Goal: Register for event/course

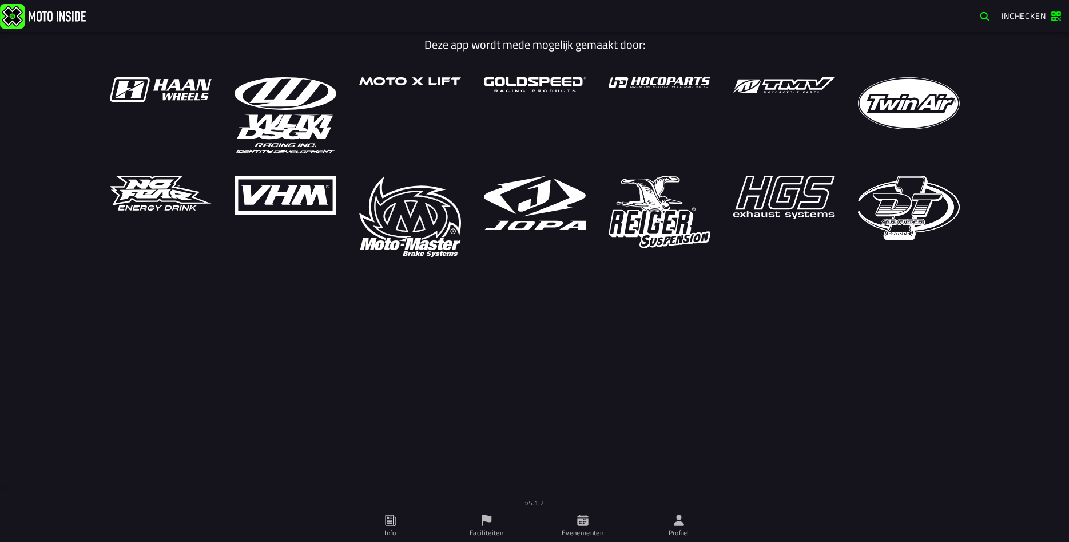
click at [677, 529] on ion-label "Profiel" at bounding box center [679, 532] width 21 height 10
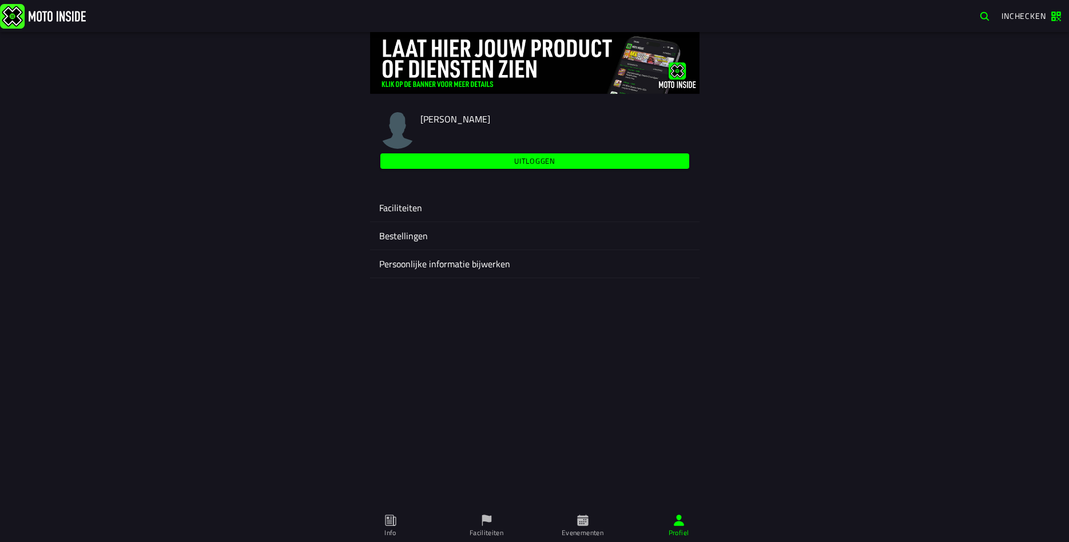
click at [413, 215] on div "Faciliteiten" at bounding box center [534, 207] width 311 height 27
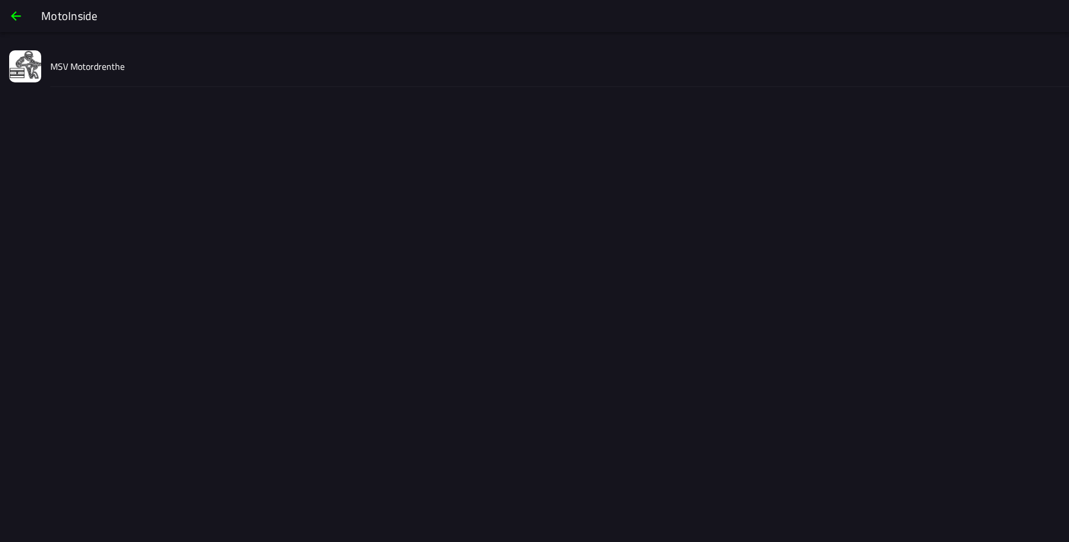
click at [144, 46] on div "MSV Motordrenthe" at bounding box center [554, 66] width 1009 height 41
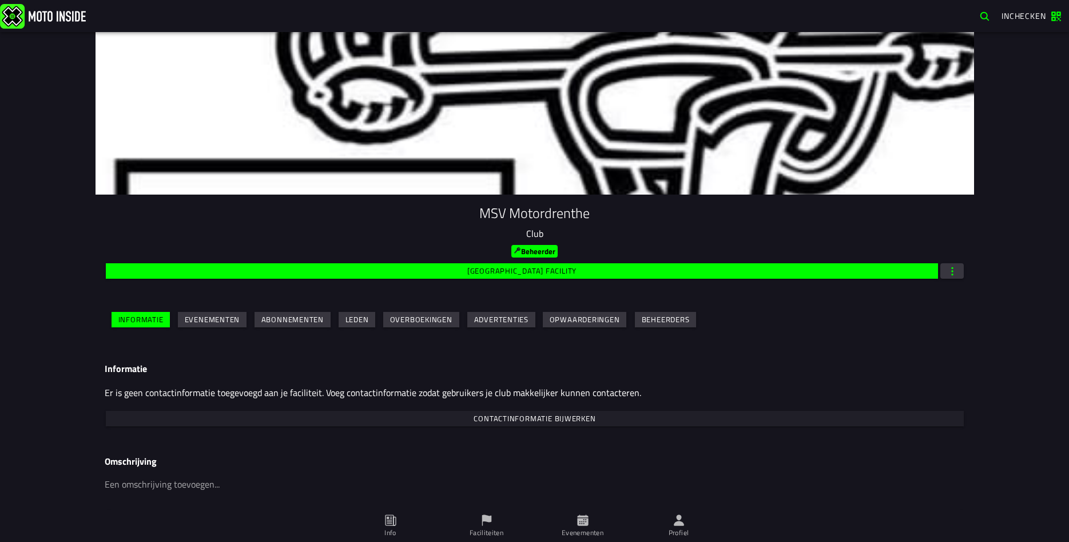
click at [0, 0] on slot "Evenementen" at bounding box center [0, 0] width 0 height 0
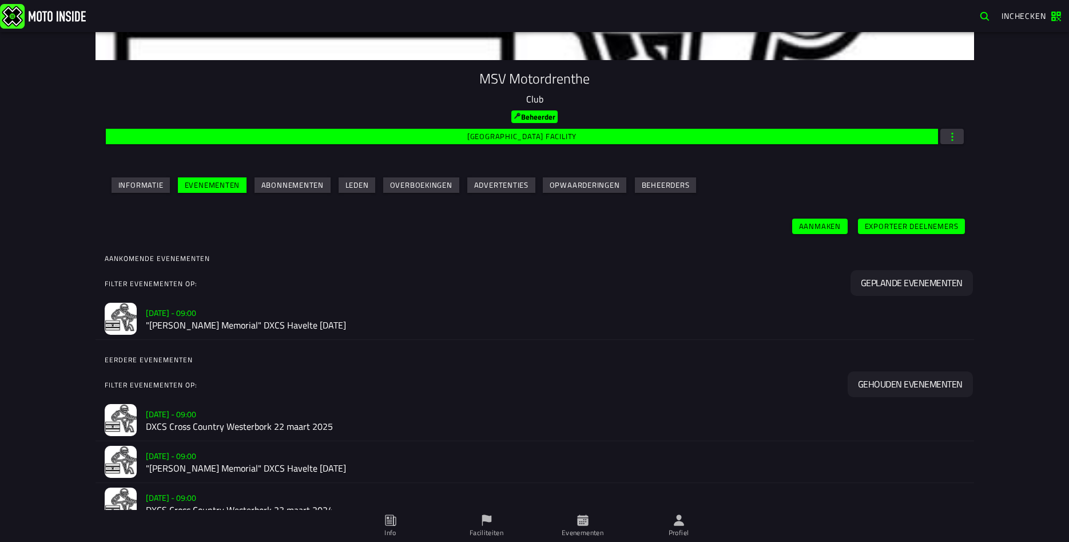
scroll to position [139, 0]
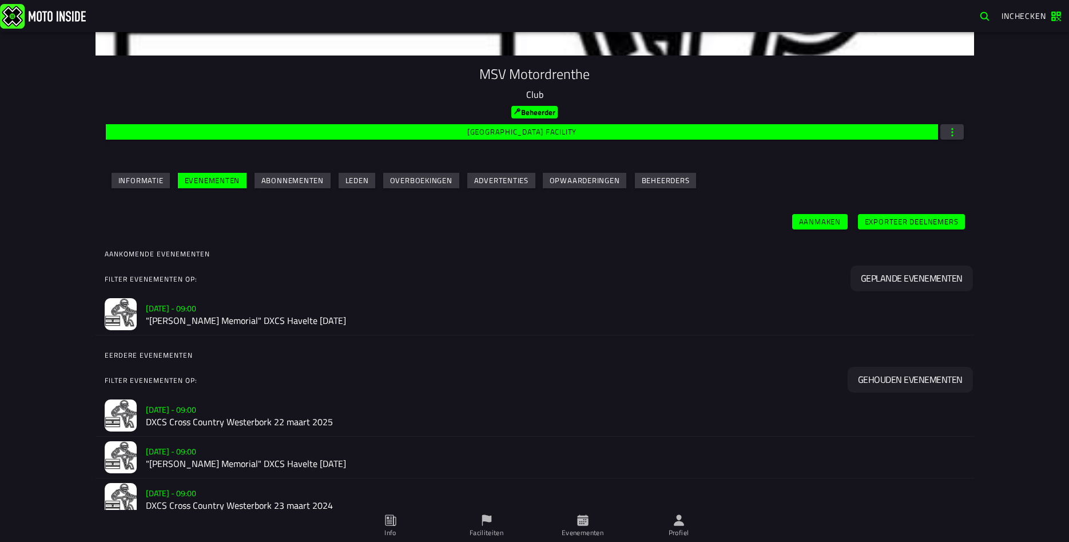
click at [283, 332] on div "[DATE] - 09:00 "[PERSON_NAME] Memorial" DXCS Havelte [DATE]" at bounding box center [555, 313] width 819 height 41
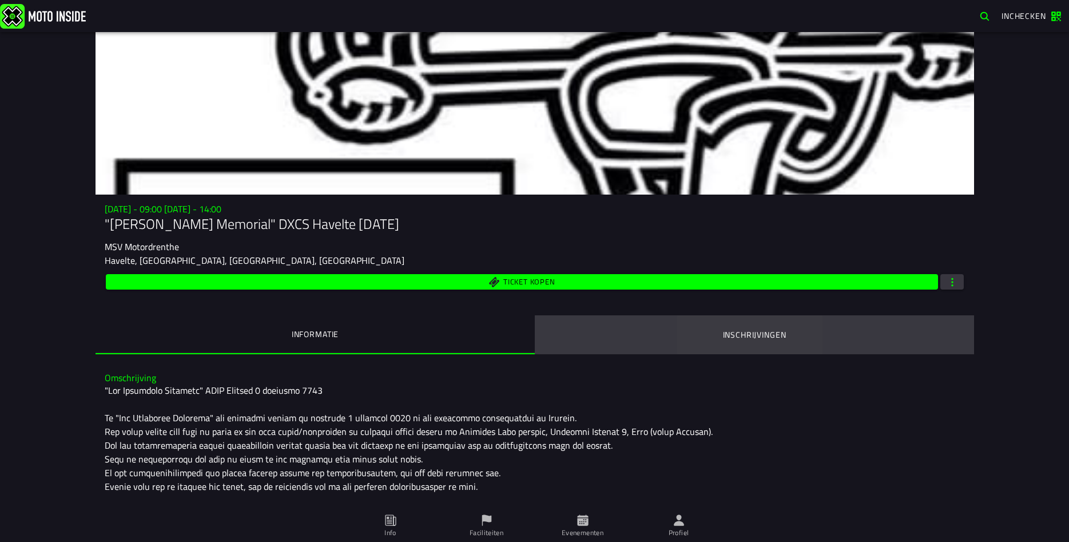
click at [734, 345] on ion-segment-button "Inschrijvingen" at bounding box center [754, 334] width 439 height 39
